Goal: Navigation & Orientation: Go to known website

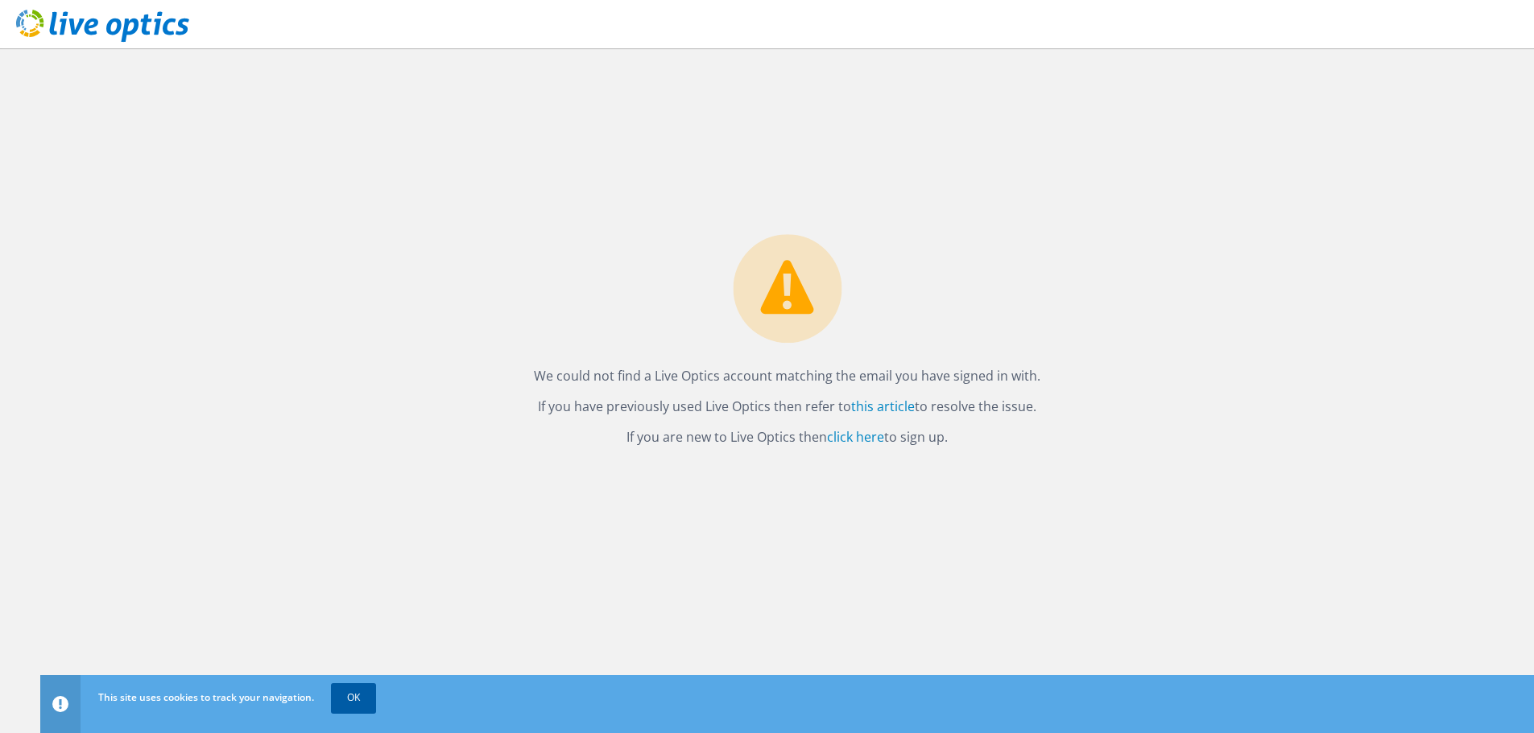
click at [370, 700] on link "OK" at bounding box center [353, 698] width 45 height 29
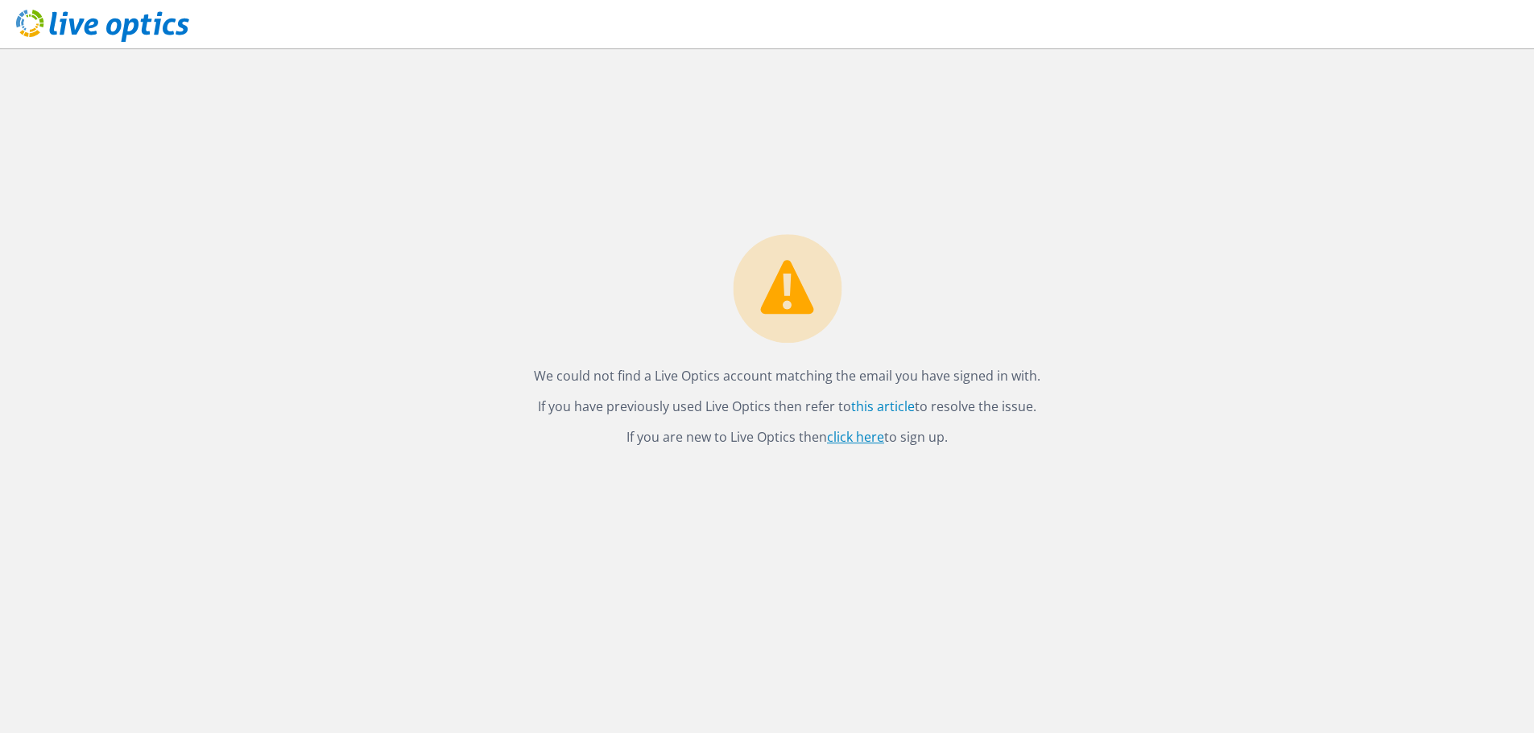
click at [859, 440] on link "click here" at bounding box center [855, 437] width 57 height 18
click at [114, 21] on use at bounding box center [102, 26] width 173 height 32
click at [875, 405] on link "this article" at bounding box center [883, 407] width 64 height 18
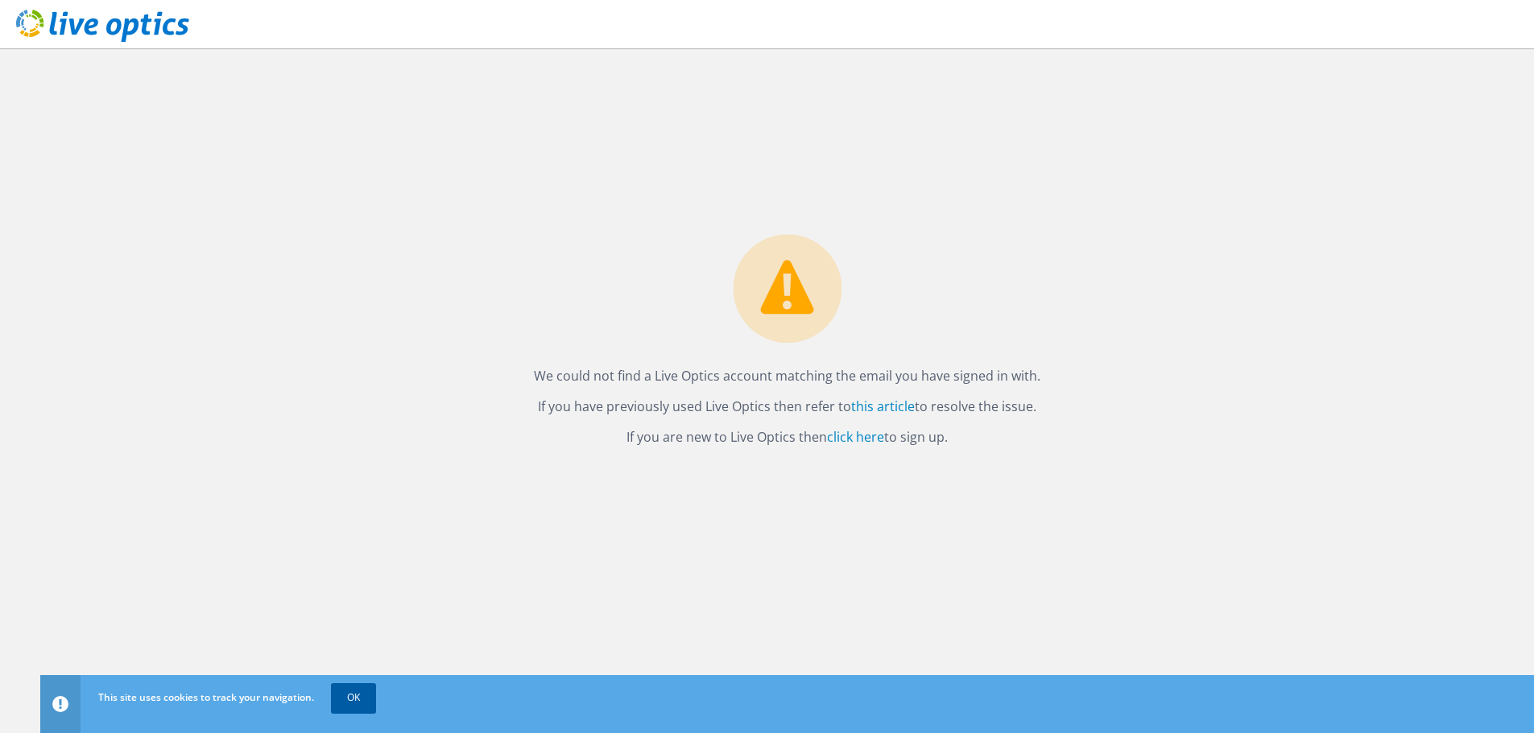
click at [361, 704] on link "OK" at bounding box center [353, 698] width 45 height 29
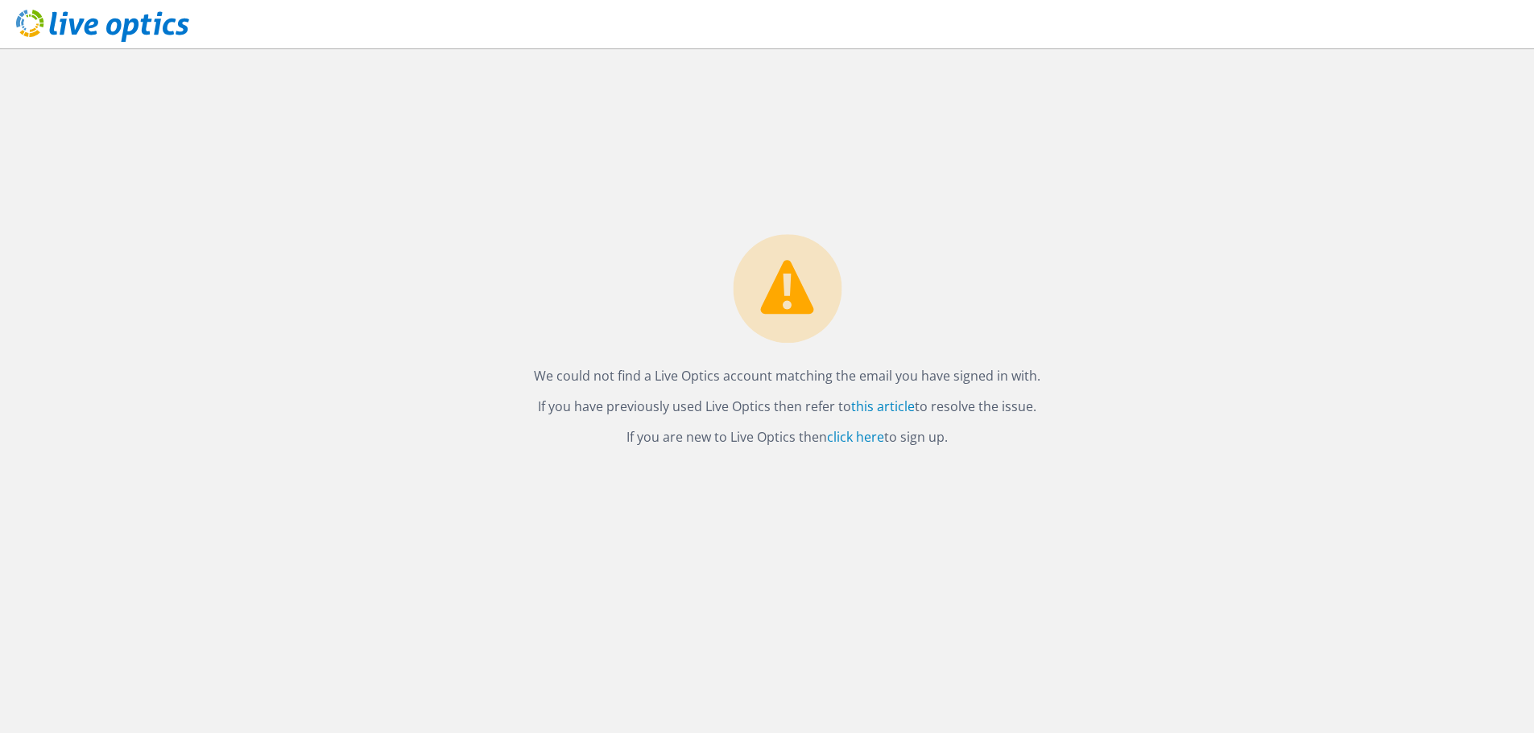
click at [81, 10] on icon at bounding box center [102, 26] width 173 height 33
click at [47, 23] on icon at bounding box center [102, 26] width 173 height 33
